Goal: Task Accomplishment & Management: Use online tool/utility

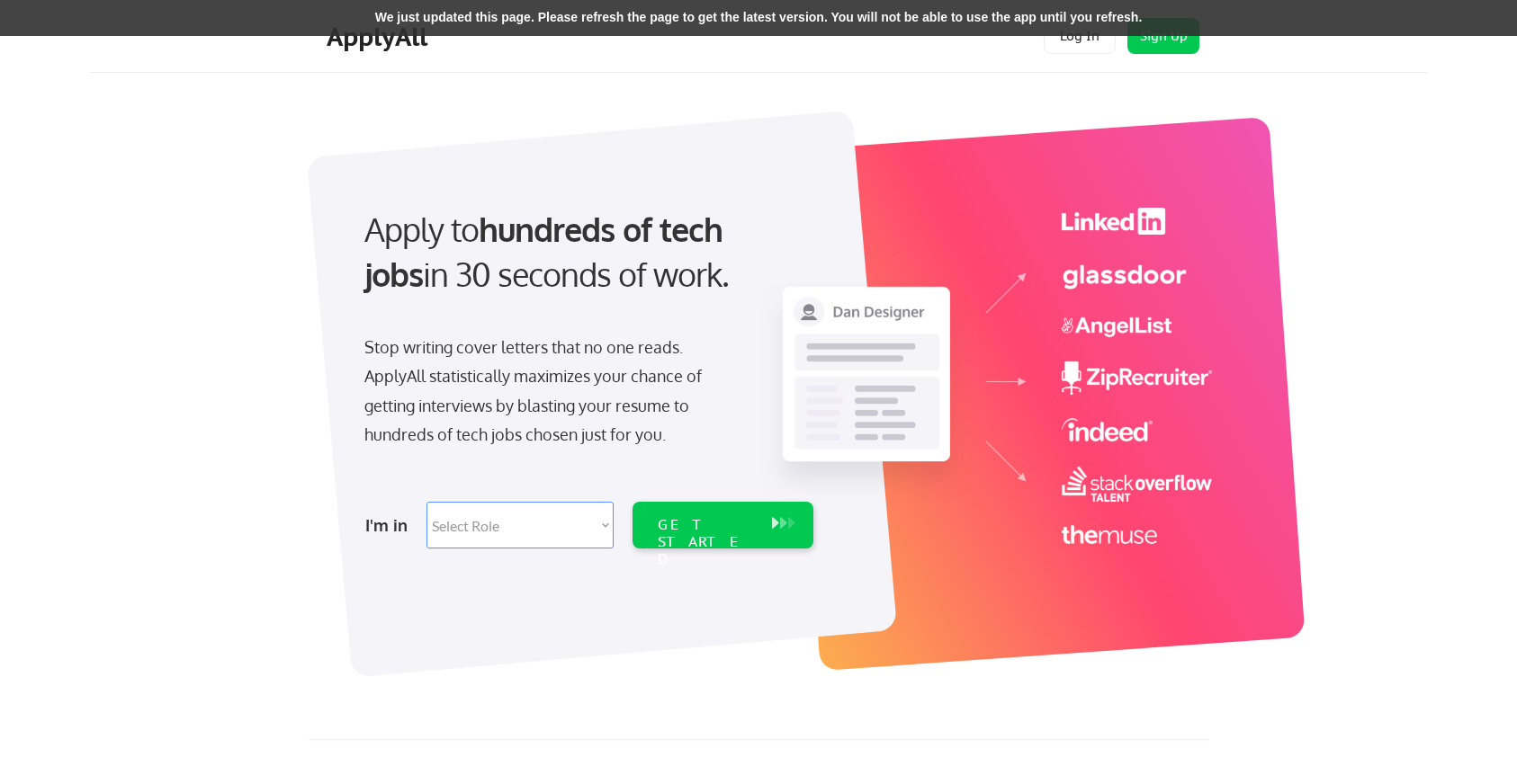
click at [555, 530] on select "Select Role Software Engineering Product Management Customer Success Sales UI/U…" at bounding box center [520, 525] width 187 height 46
select select ""engineering""
click at [704, 522] on div "GET STARTED" at bounding box center [706, 543] width 97 height 52
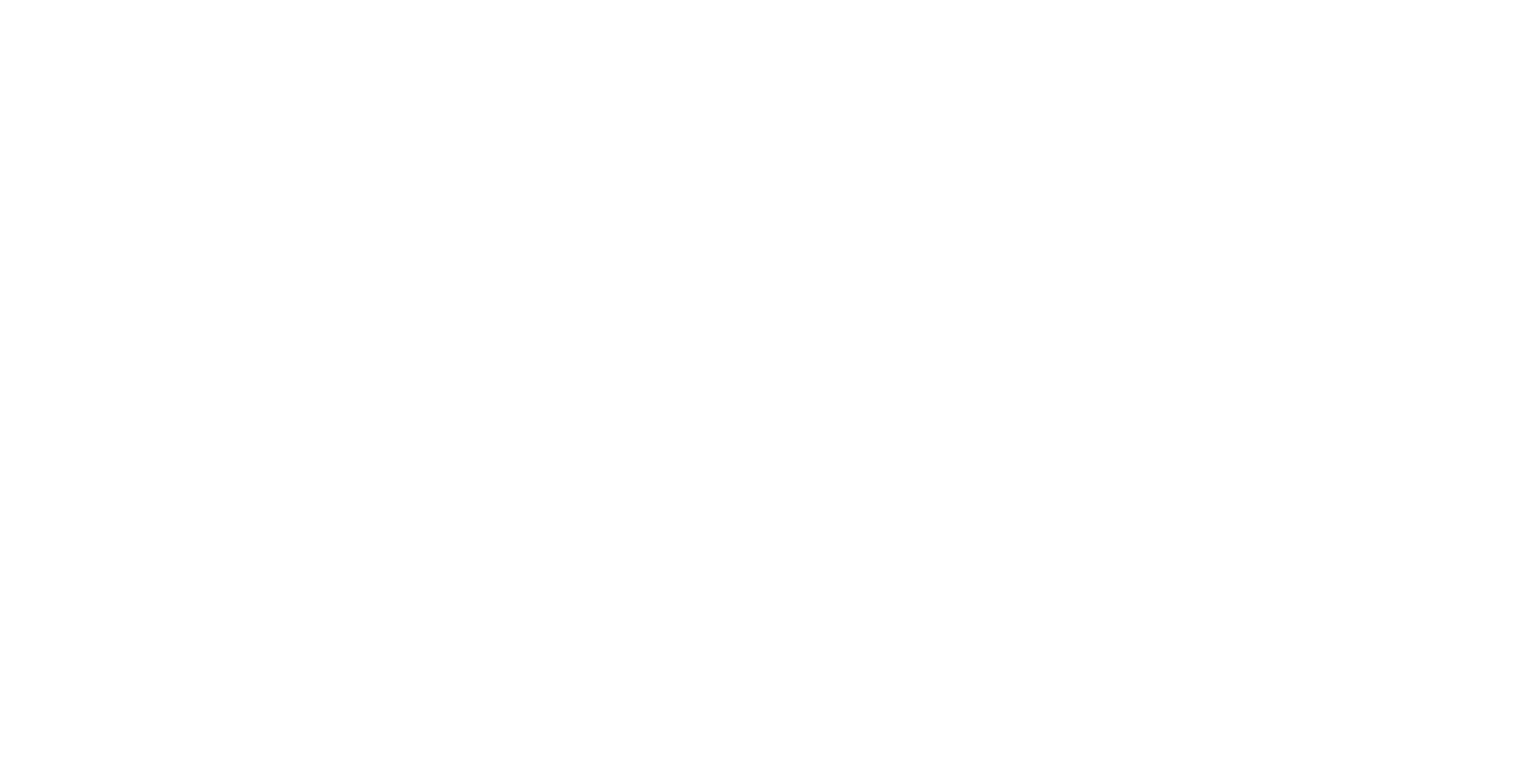
select select ""engineering""
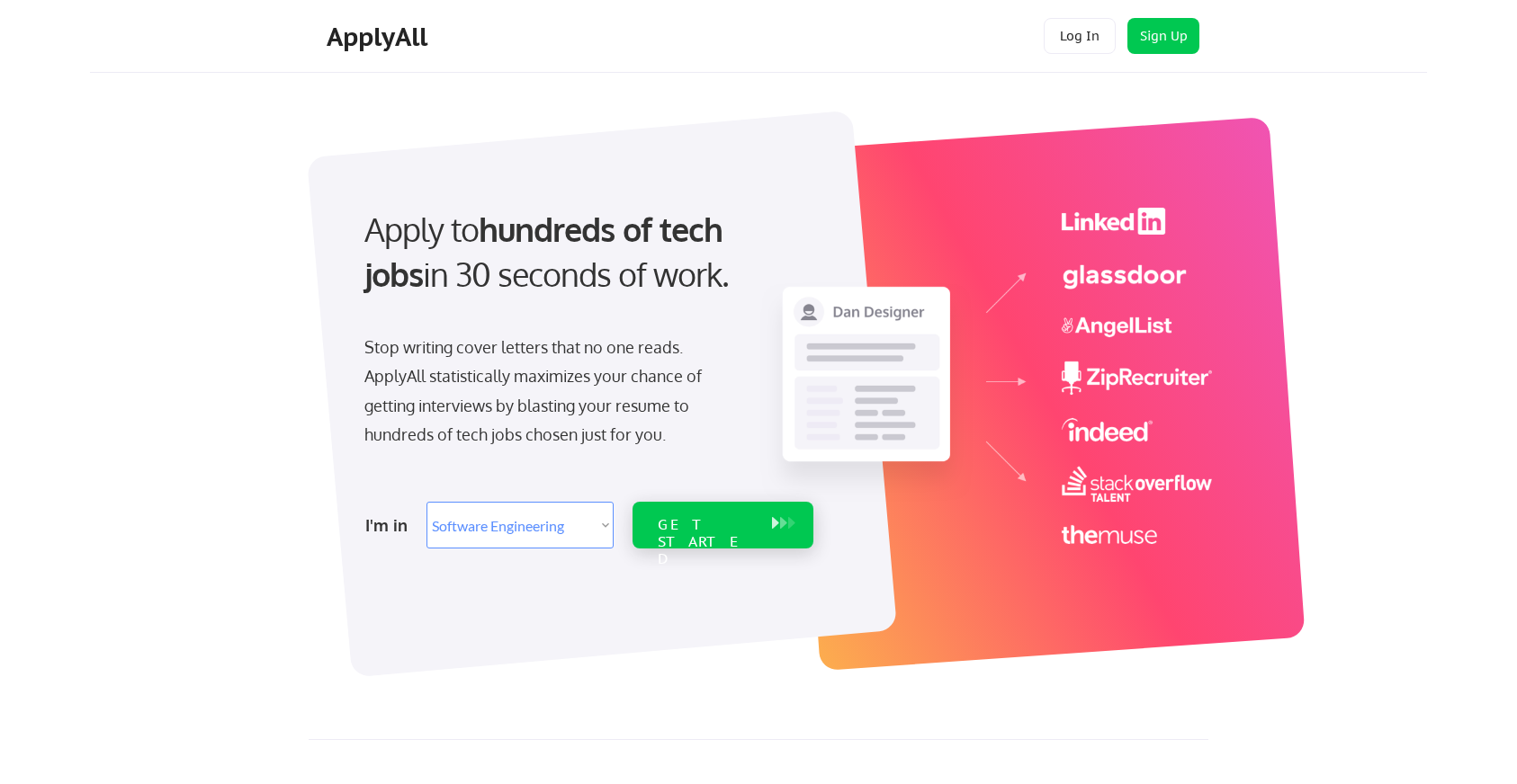
click at [701, 524] on div "GET STARTED" at bounding box center [706, 543] width 97 height 52
